Goal: Transaction & Acquisition: Purchase product/service

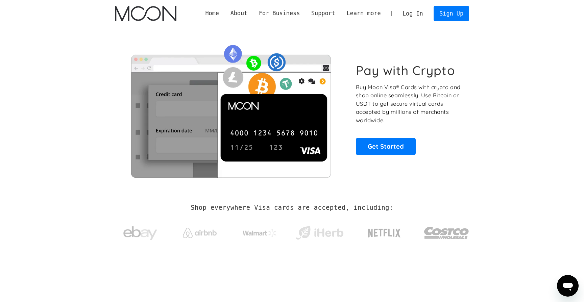
click at [408, 12] on link "Log In" at bounding box center [413, 13] width 32 height 15
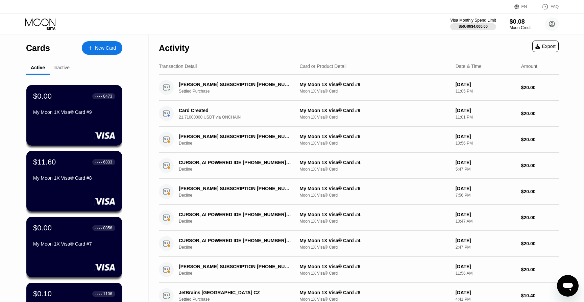
click at [101, 50] on div "New Card" at bounding box center [105, 48] width 21 height 6
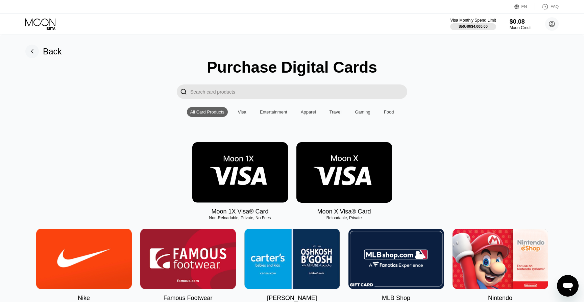
click at [229, 176] on img at bounding box center [240, 172] width 96 height 60
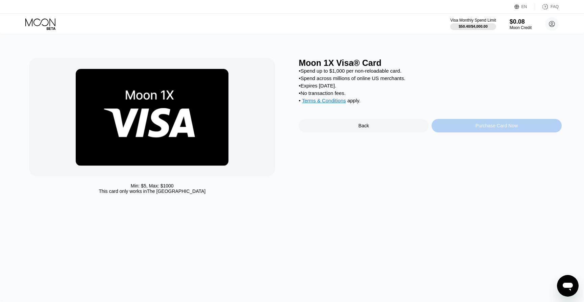
click at [465, 128] on div "Purchase Card Now" at bounding box center [497, 126] width 130 height 14
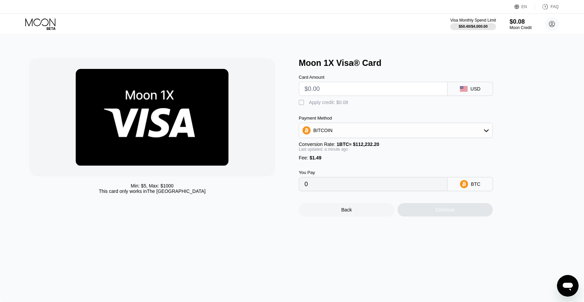
click at [354, 80] on div "Card Amount" at bounding box center [373, 77] width 149 height 5
click at [338, 89] on input "text" at bounding box center [373, 89] width 137 height 14
type input "$2"
type input "0.00003110"
type input "$20"
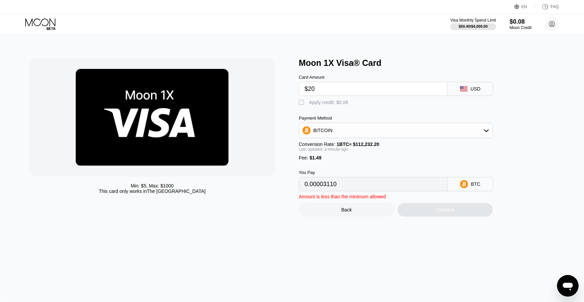
type input "0.00019148"
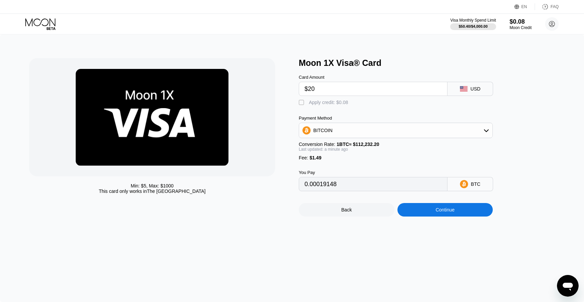
type input "$20"
click at [316, 133] on div "BITCOIN" at bounding box center [322, 130] width 19 height 5
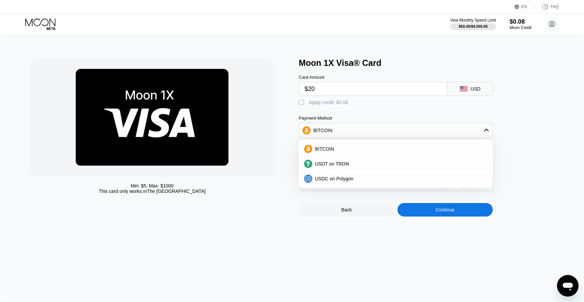
click at [268, 123] on div at bounding box center [152, 117] width 246 height 118
click at [350, 126] on div "BITCOIN" at bounding box center [395, 131] width 193 height 14
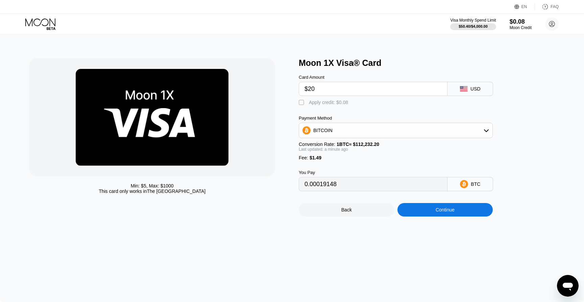
click at [347, 126] on div "BITCOIN" at bounding box center [395, 131] width 193 height 14
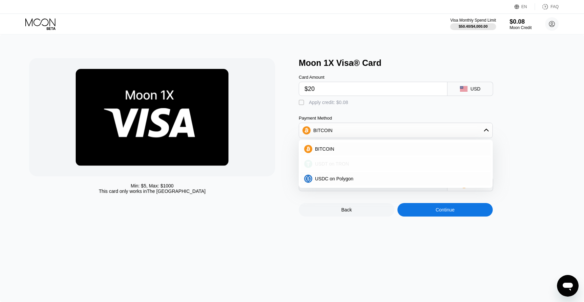
click at [332, 167] on div "USDT on TRON" at bounding box center [396, 164] width 190 height 14
type input "21.71"
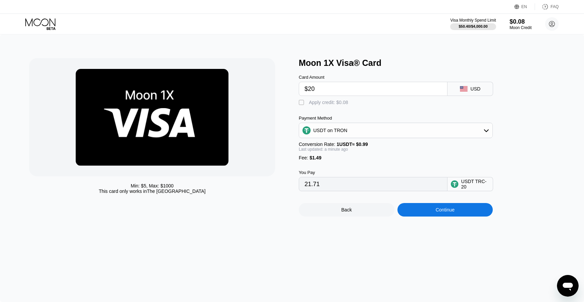
click at [286, 128] on div "Min: $ 5 , Max: $ 1000 This card only works in The United States" at bounding box center [160, 137] width 263 height 159
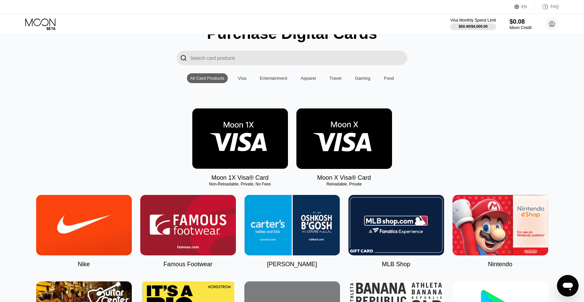
scroll to position [39, 0]
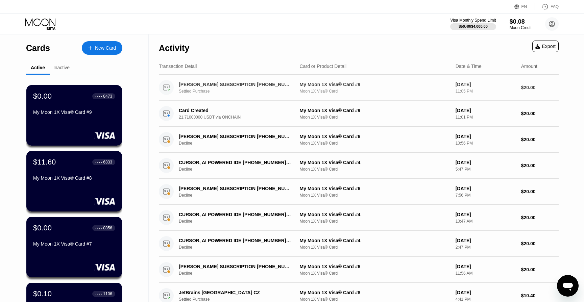
click at [218, 87] on div "[PERSON_NAME] SUBSCRIPTION [PHONE_NUMBER] US Settled Purchase" at bounding box center [240, 88] width 122 height 12
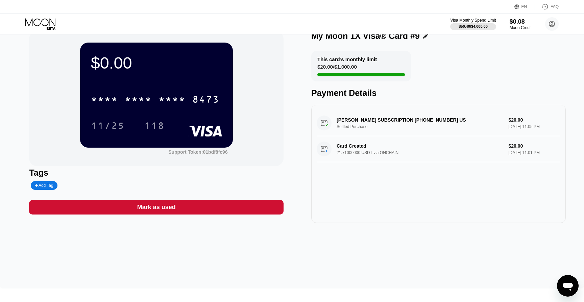
scroll to position [1, 0]
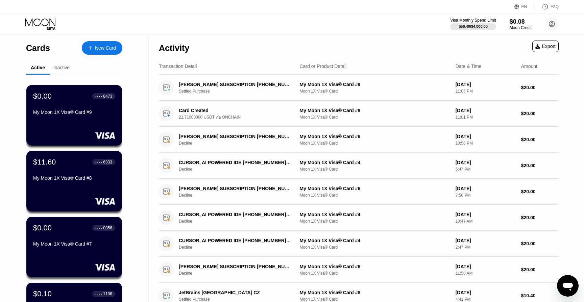
click at [50, 21] on icon at bounding box center [40, 24] width 31 height 12
click at [547, 20] on circle at bounding box center [552, 24] width 14 height 14
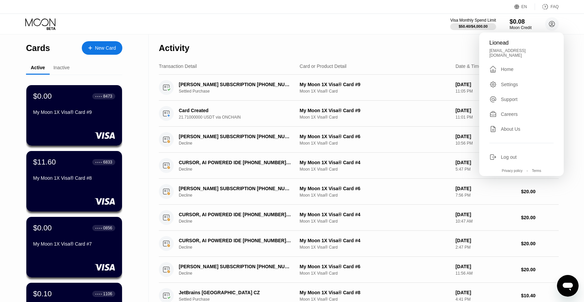
click at [402, 30] on div "Visa Monthly Spend Limit $50.40 / $4,000.00 $0.08 Moon Credit Lionead [EMAIL_AD…" at bounding box center [292, 24] width 584 height 20
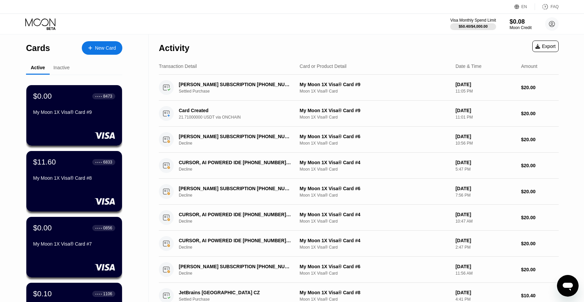
click at [36, 17] on div "Visa Monthly Spend Limit $50.40 / $4,000.00 $0.08 Moon Credit Lionead [EMAIL_AD…" at bounding box center [292, 24] width 584 height 20
click at [39, 22] on icon at bounding box center [40, 24] width 31 height 12
